Goal: Task Accomplishment & Management: Use online tool/utility

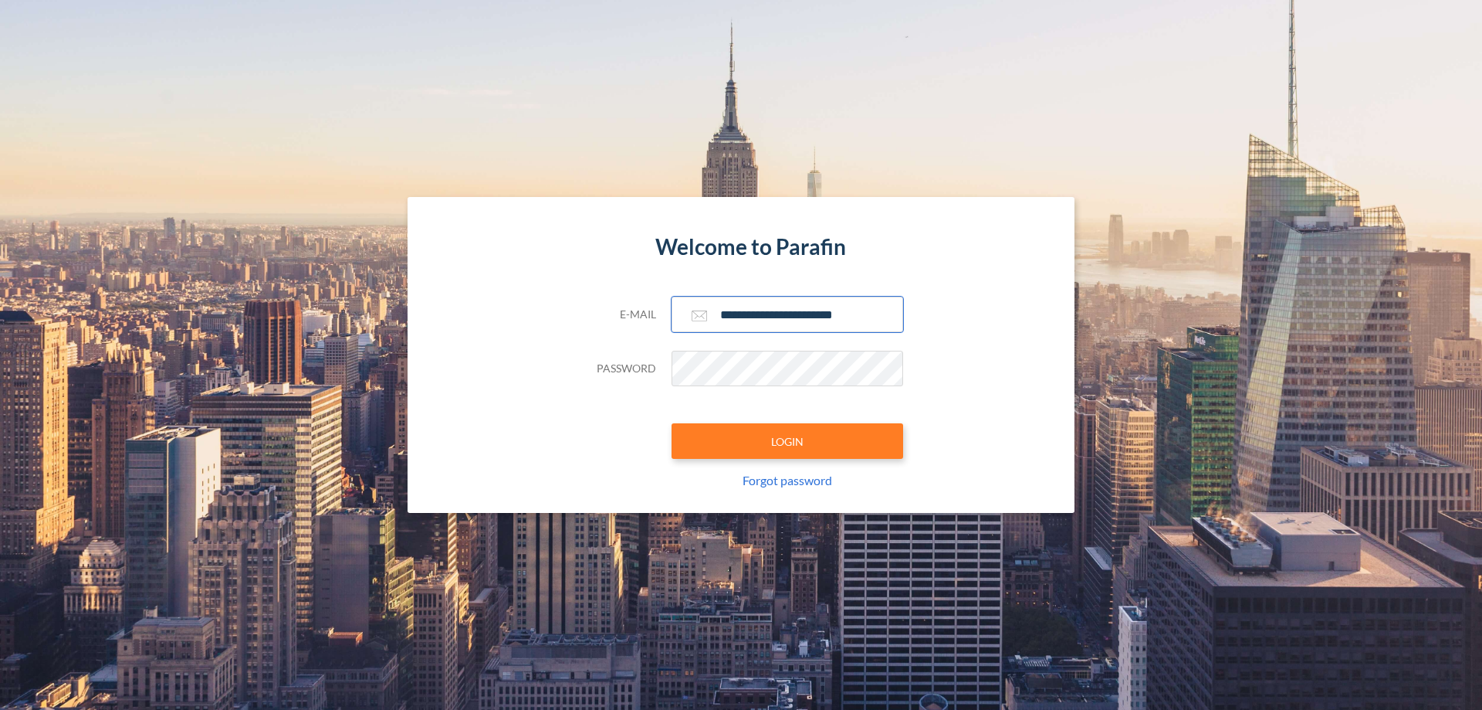
type input "**********"
click at [788, 441] on button "LOGIN" at bounding box center [788, 441] width 232 height 36
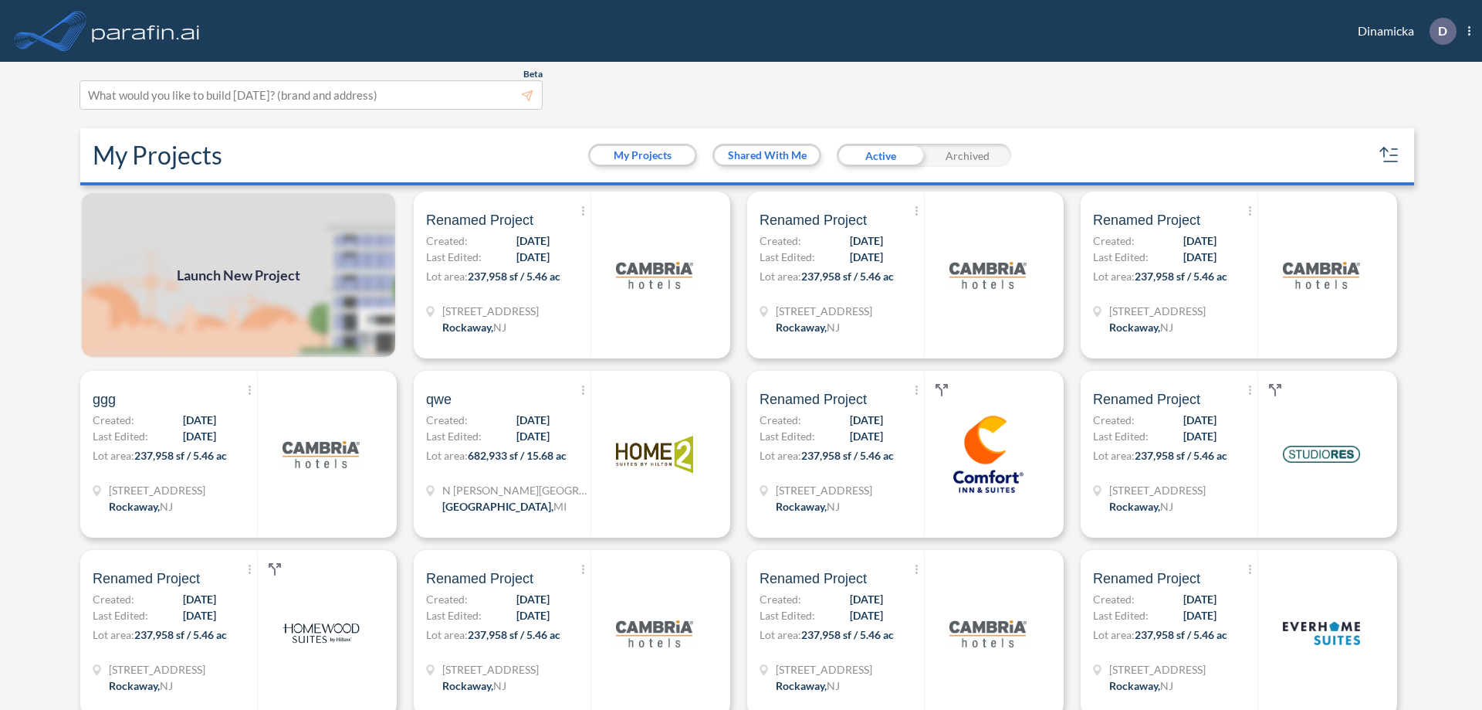
scroll to position [4, 0]
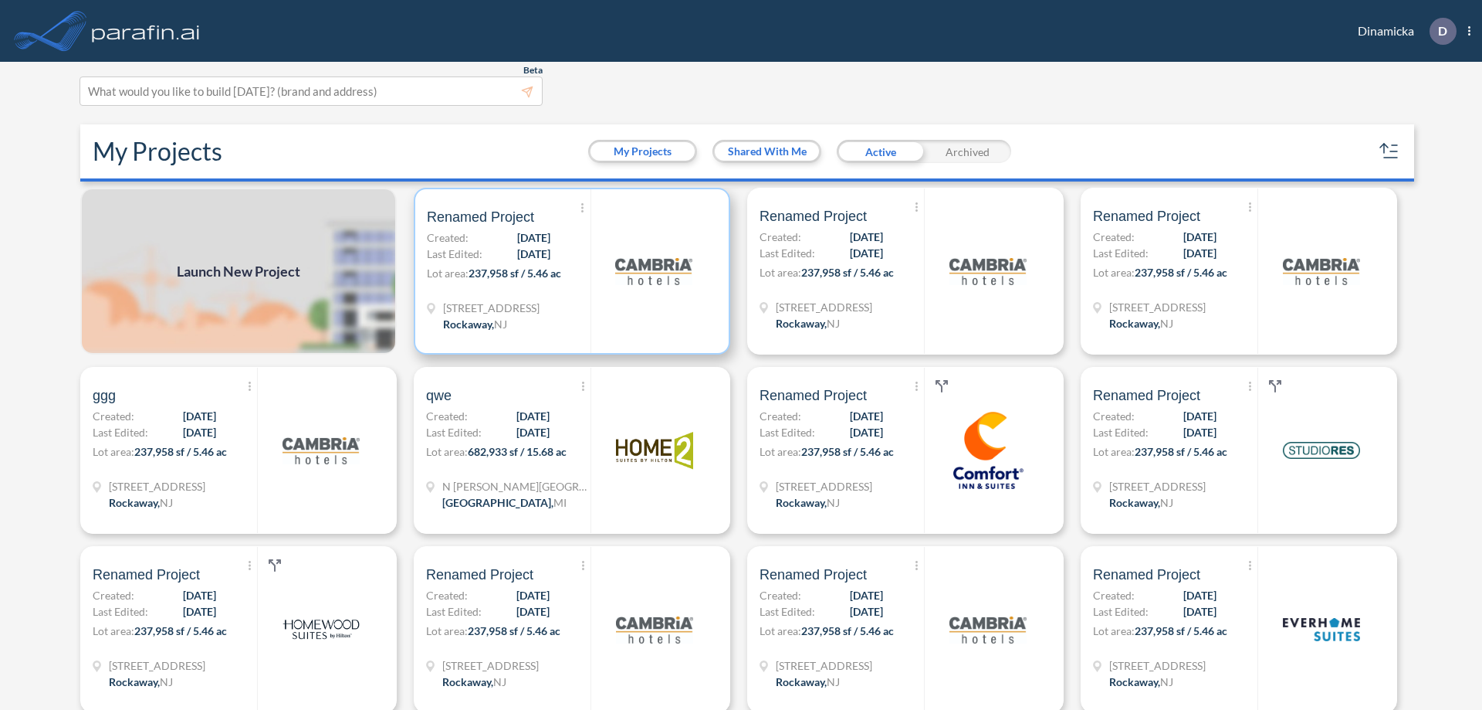
click at [569, 271] on p "Lot area: 237,958 sf / 5.46 ac" at bounding box center [509, 276] width 164 height 22
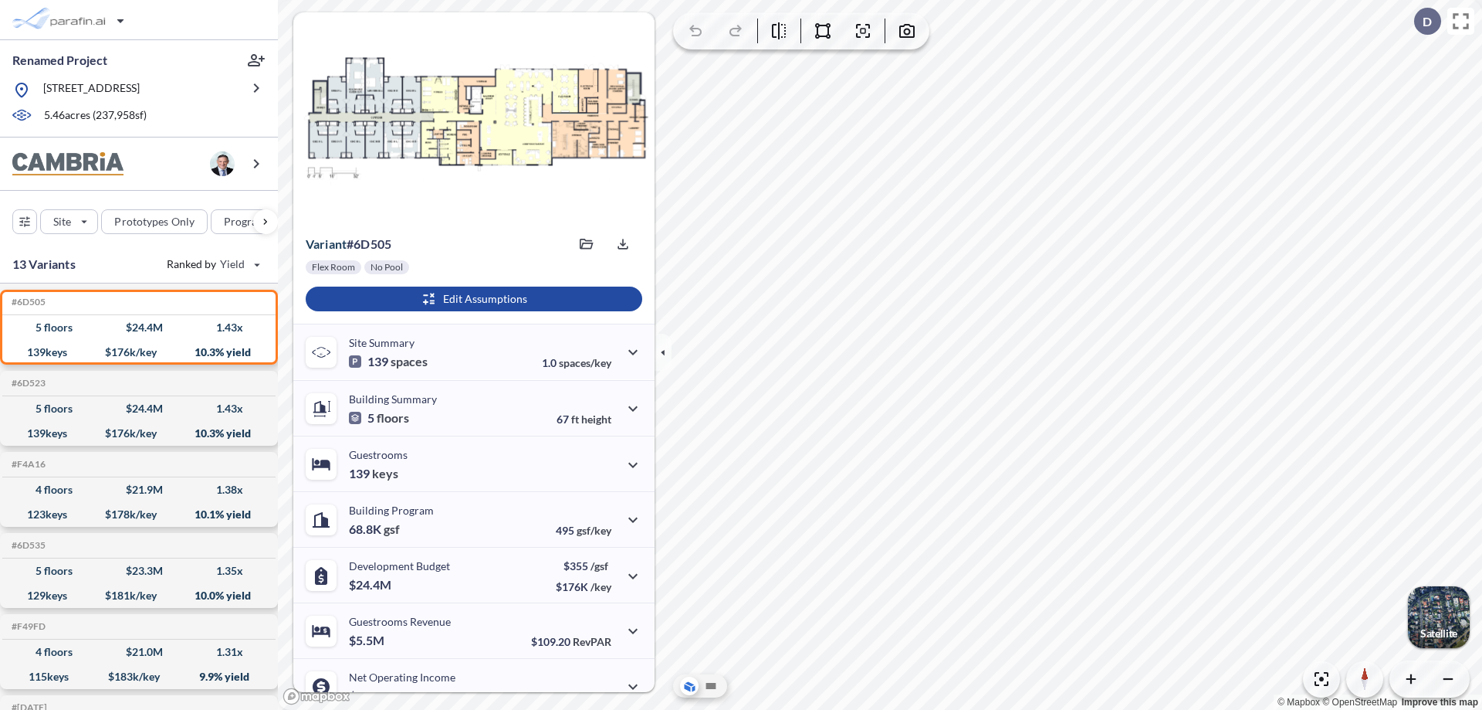
scroll to position [78, 0]
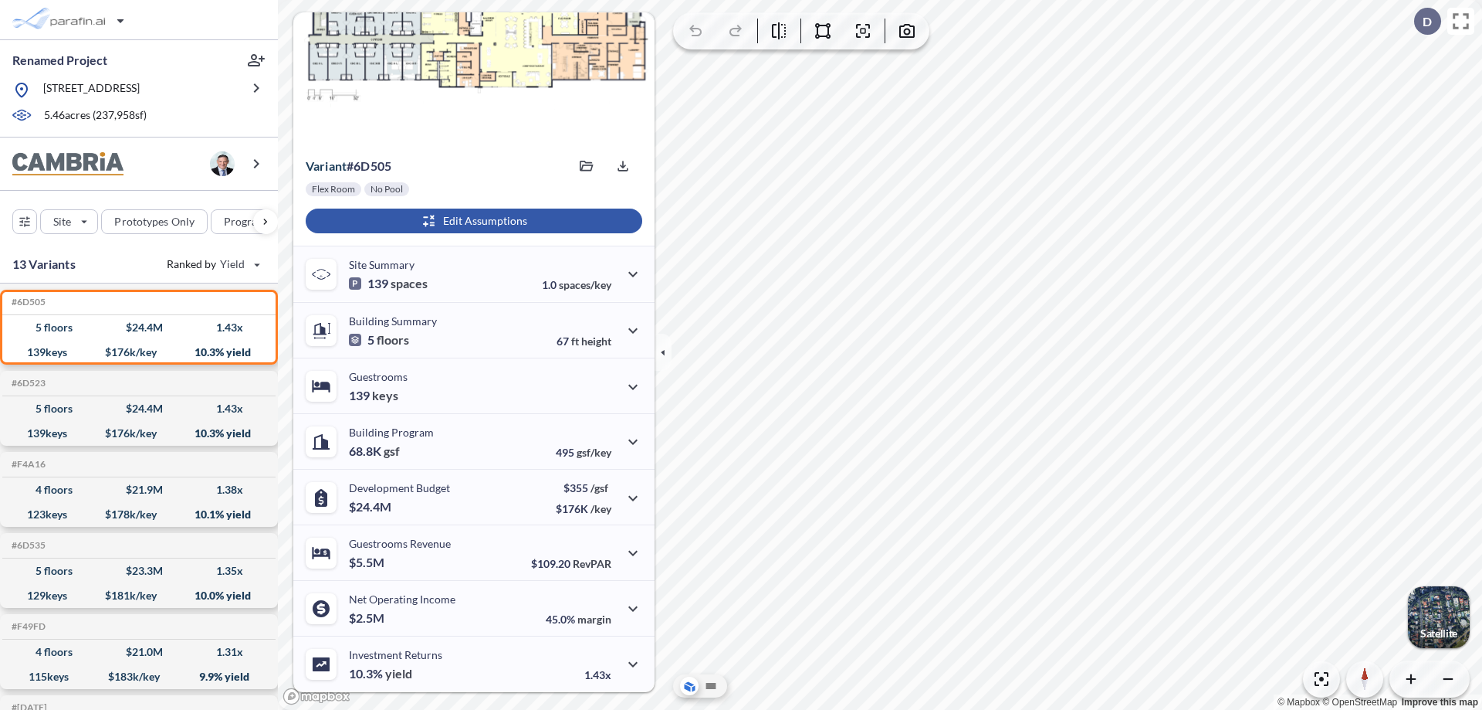
click at [472, 221] on div "button" at bounding box center [474, 220] width 337 height 25
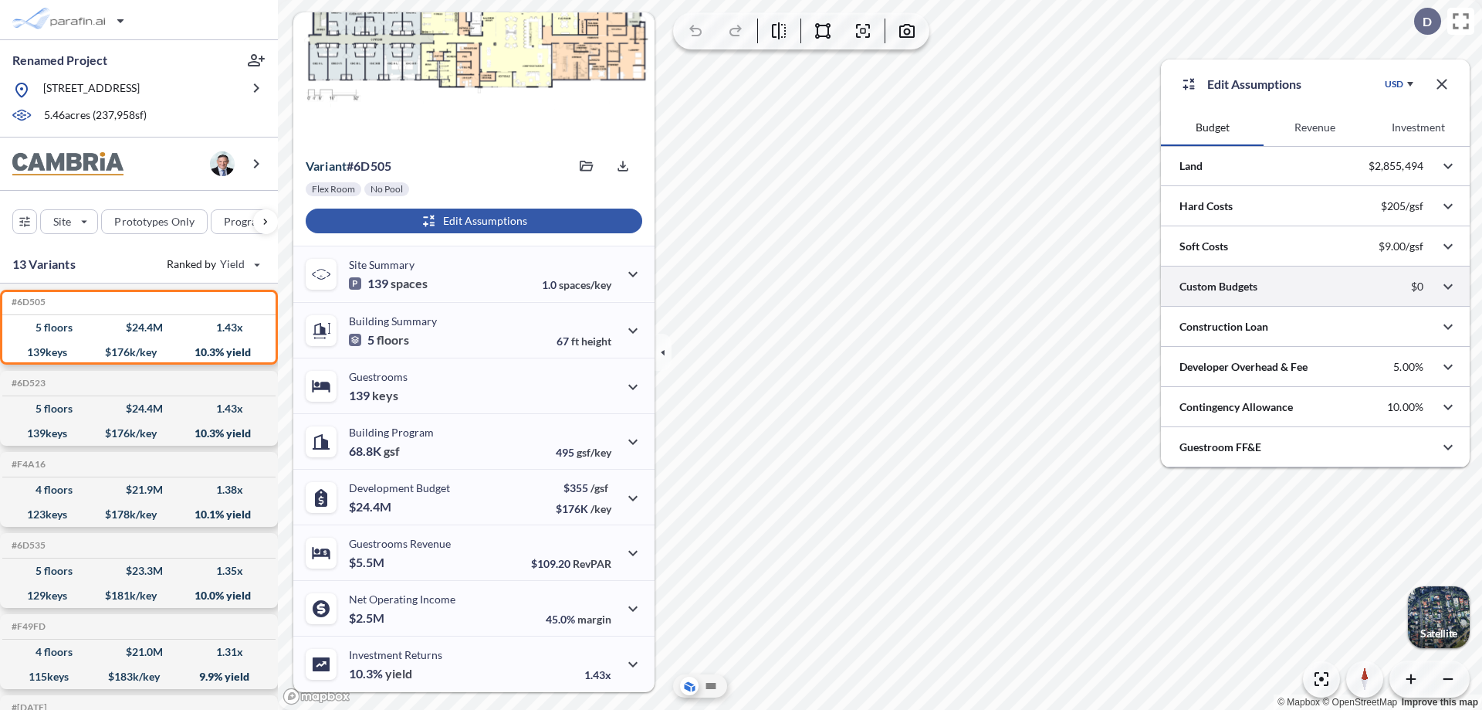
click at [1316, 286] on div at bounding box center [1315, 285] width 309 height 39
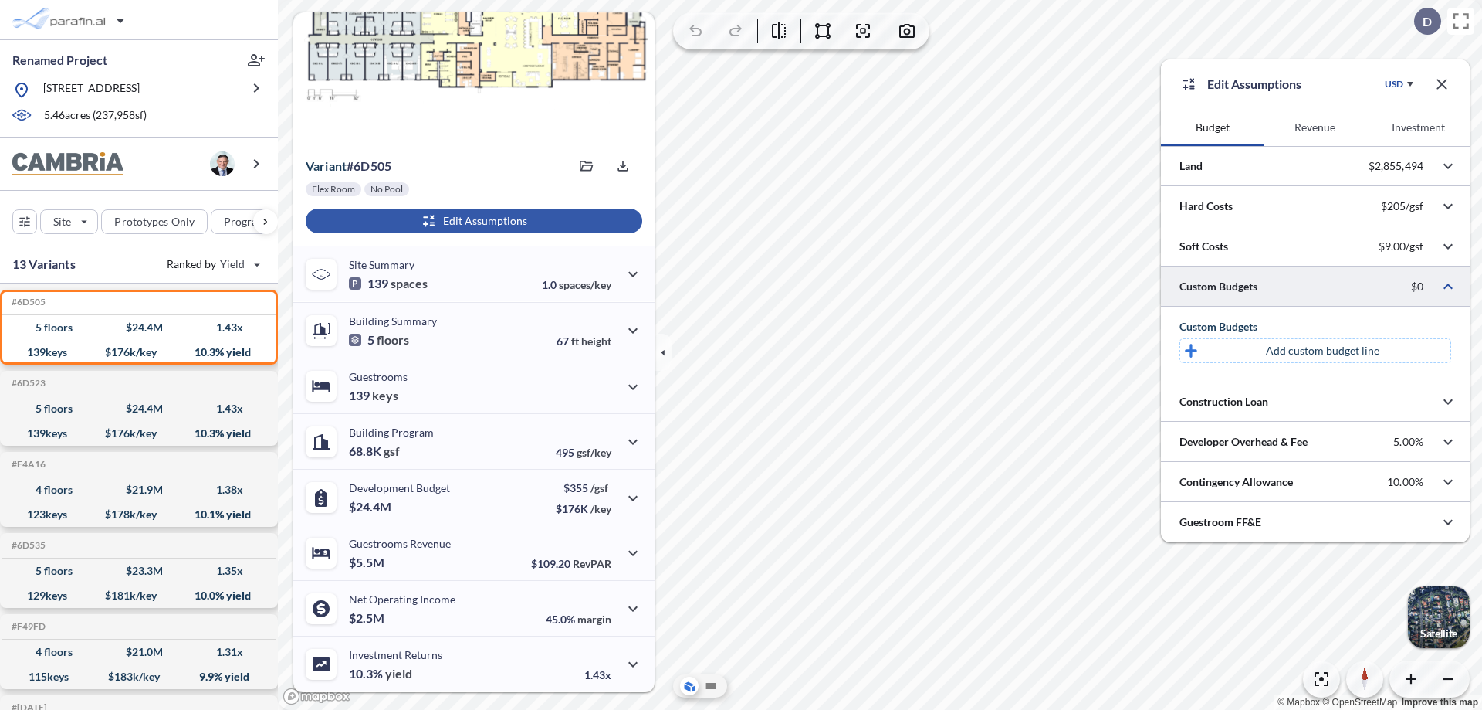
click at [1323, 351] on p "Add custom budget line" at bounding box center [1322, 350] width 113 height 15
